Goal: Use online tool/utility: Utilize a website feature to perform a specific function

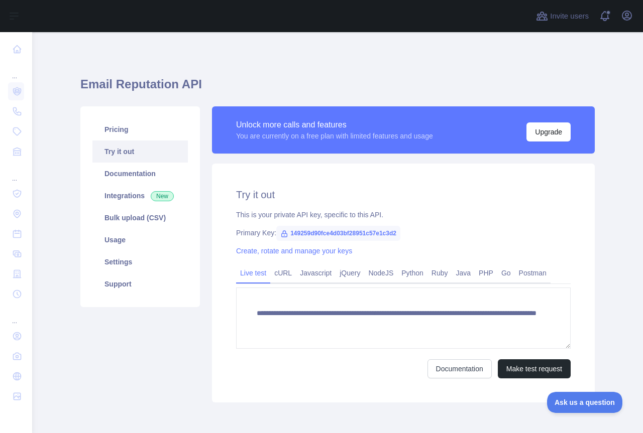
click at [329, 228] on span "149259d90fce4d03bf28951c57e1c3d2" at bounding box center [338, 233] width 124 height 15
click at [326, 237] on span "149259d90fce4d03bf28951c57e1c3d2" at bounding box center [338, 233] width 124 height 15
copy span "149259d90fce4d03bf28951c57e1c3d2"
click at [122, 241] on link "Usage" at bounding box center [139, 240] width 95 height 22
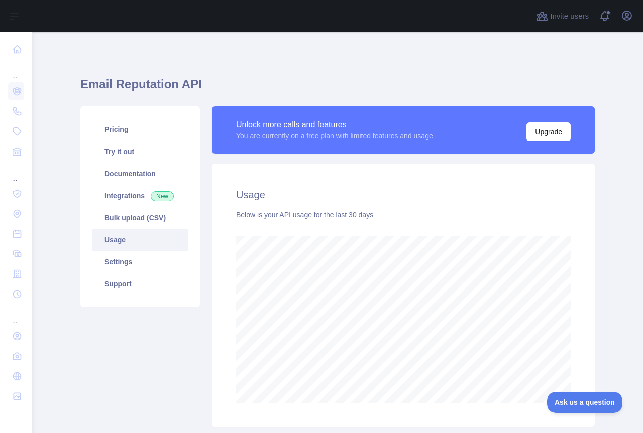
scroll to position [401, 603]
click at [129, 162] on link "Try it out" at bounding box center [139, 152] width 95 height 22
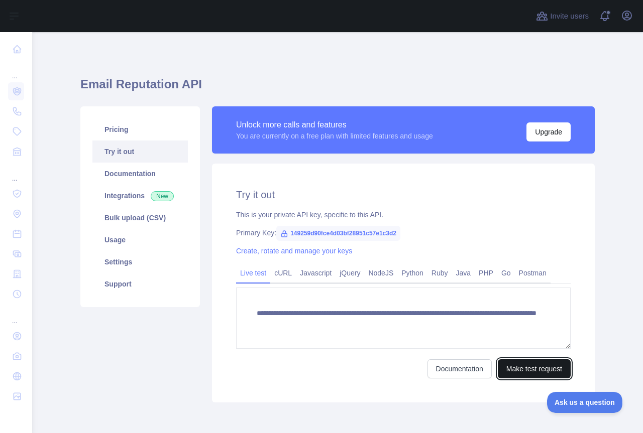
click at [522, 362] on button "Make test request" at bounding box center [534, 369] width 73 height 19
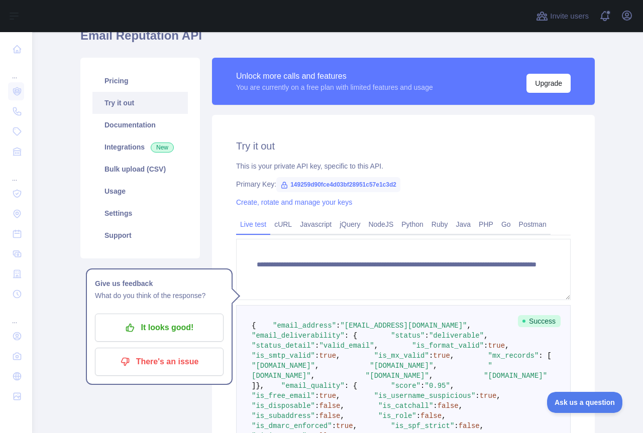
scroll to position [50, 0]
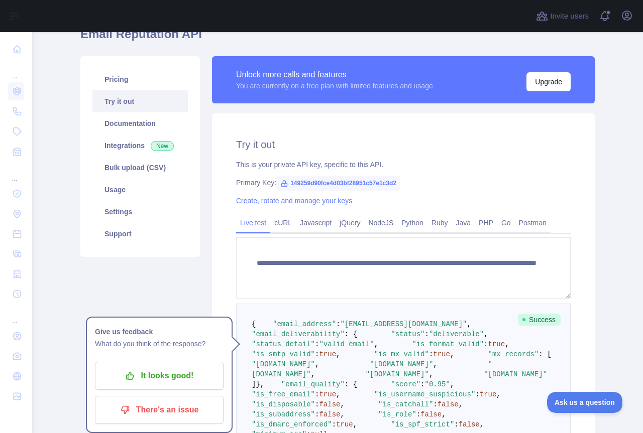
click at [163, 260] on div "Pricing Try it out Documentation Integrations New Bulk upload (CSV) Usage Setti…" at bounding box center [140, 351] width 132 height 591
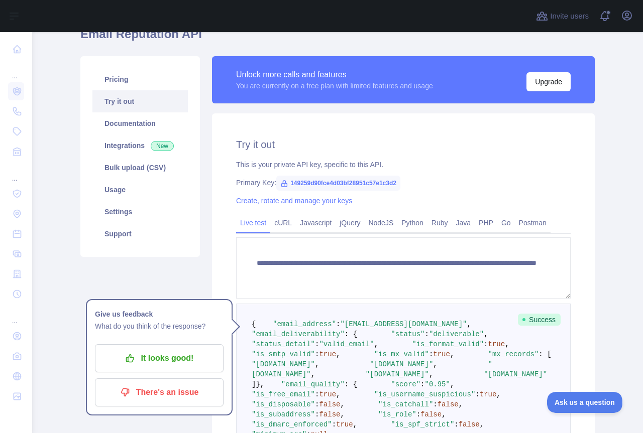
scroll to position [0, 0]
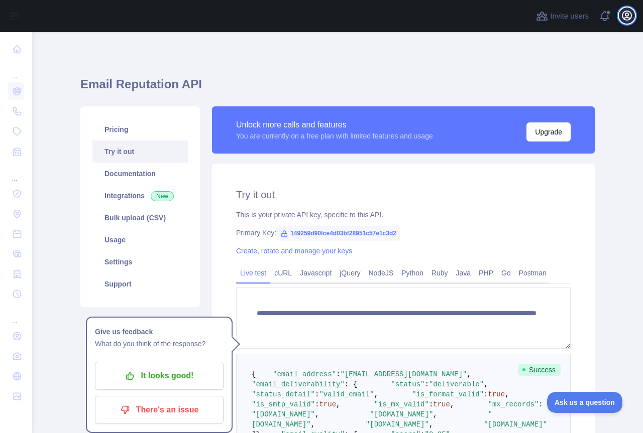
click at [628, 13] on icon "button" at bounding box center [626, 15] width 9 height 9
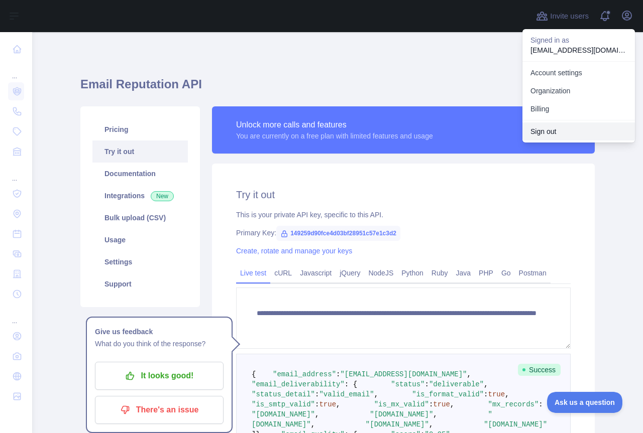
click at [562, 128] on button "Sign out" at bounding box center [578, 132] width 113 height 18
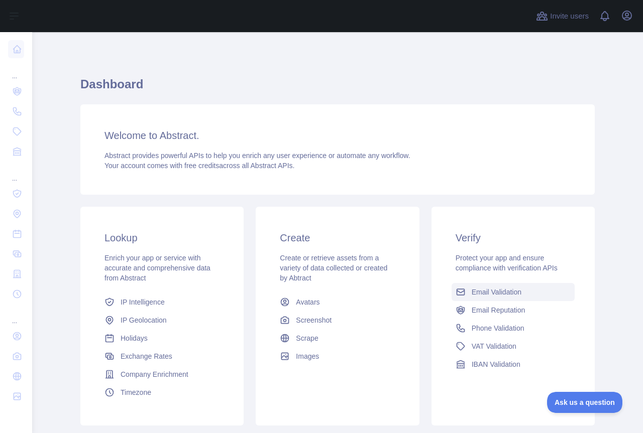
click at [487, 291] on span "Email Validation" at bounding box center [497, 292] width 50 height 10
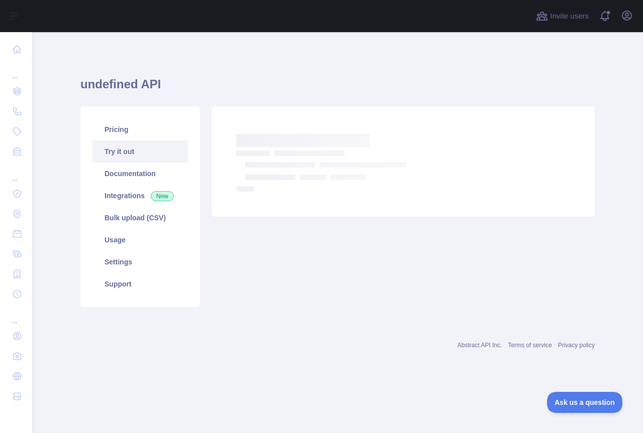
click at [120, 152] on link "Try it out" at bounding box center [139, 152] width 95 height 22
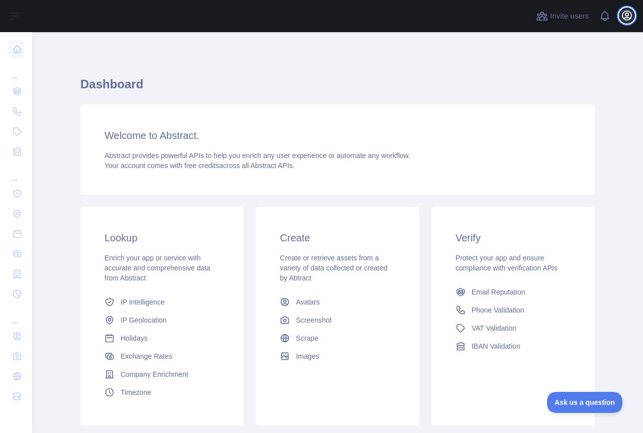
click at [625, 19] on icon "button" at bounding box center [627, 16] width 12 height 12
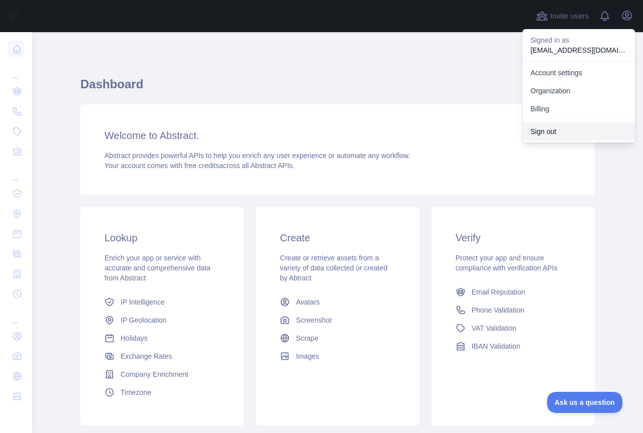
click at [548, 131] on button "Sign out" at bounding box center [578, 132] width 113 height 18
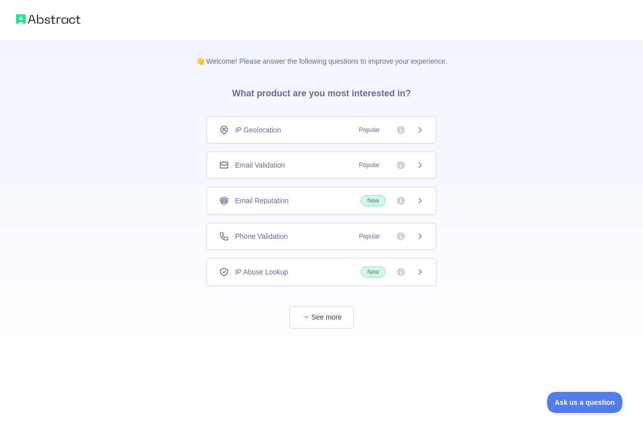
click at [267, 168] on span "Email Validation" at bounding box center [260, 165] width 50 height 10
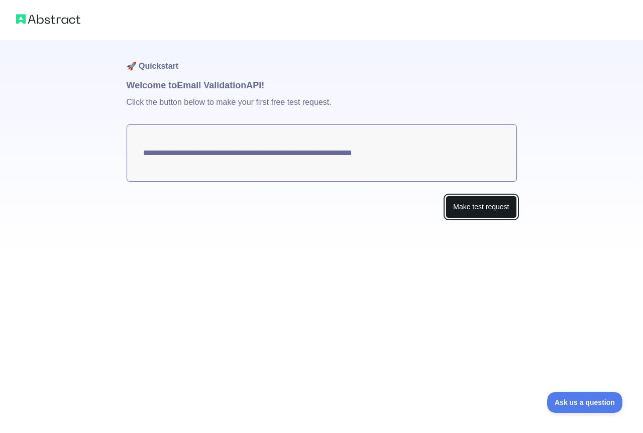
click at [470, 206] on button "Make test request" at bounding box center [481, 207] width 71 height 23
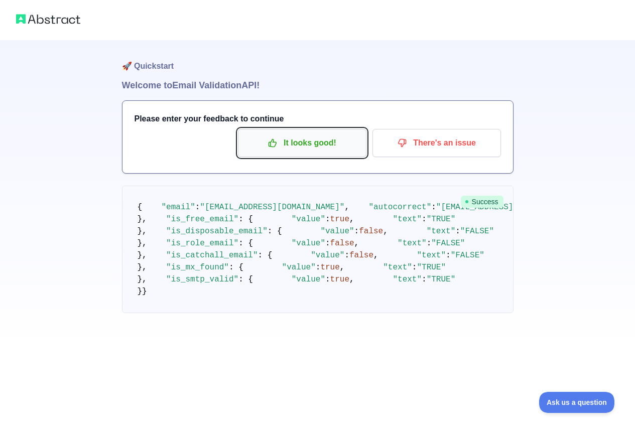
click at [304, 145] on p "It looks good!" at bounding box center [303, 143] width 114 height 17
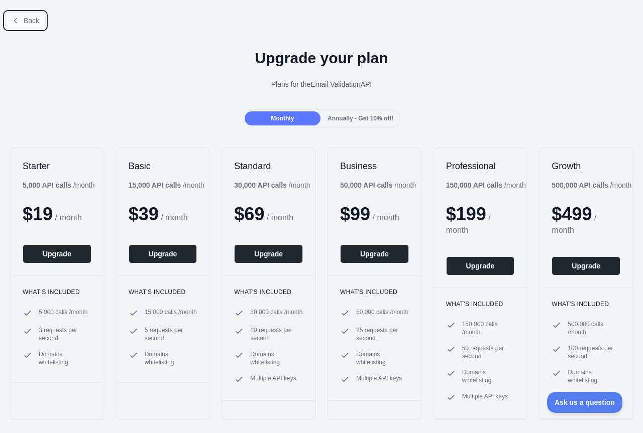
click at [25, 17] on span "Back" at bounding box center [32, 21] width 16 height 8
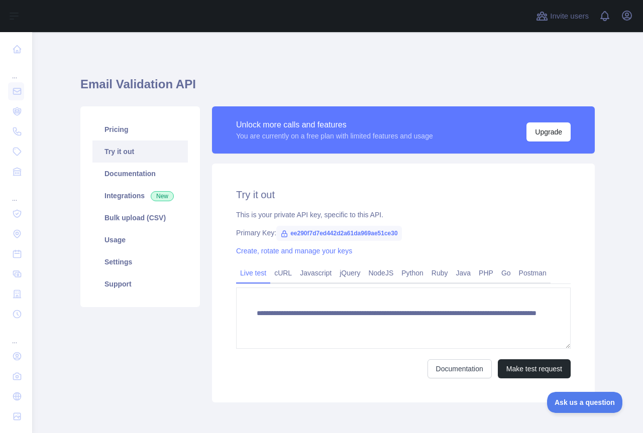
click at [302, 231] on span "ee290f7d7ed442d2a61da969ae51ce30" at bounding box center [339, 233] width 126 height 15
drag, startPoint x: 282, startPoint y: 233, endPoint x: 398, endPoint y: 233, distance: 116.0
click at [398, 233] on div "Primary Key: ee290f7d7ed442d2a61da969ae51ce30" at bounding box center [403, 233] width 335 height 10
copy span "ee290f7d7ed442d2a61da969ae51ce30"
